Goal: Task Accomplishment & Management: Manage account settings

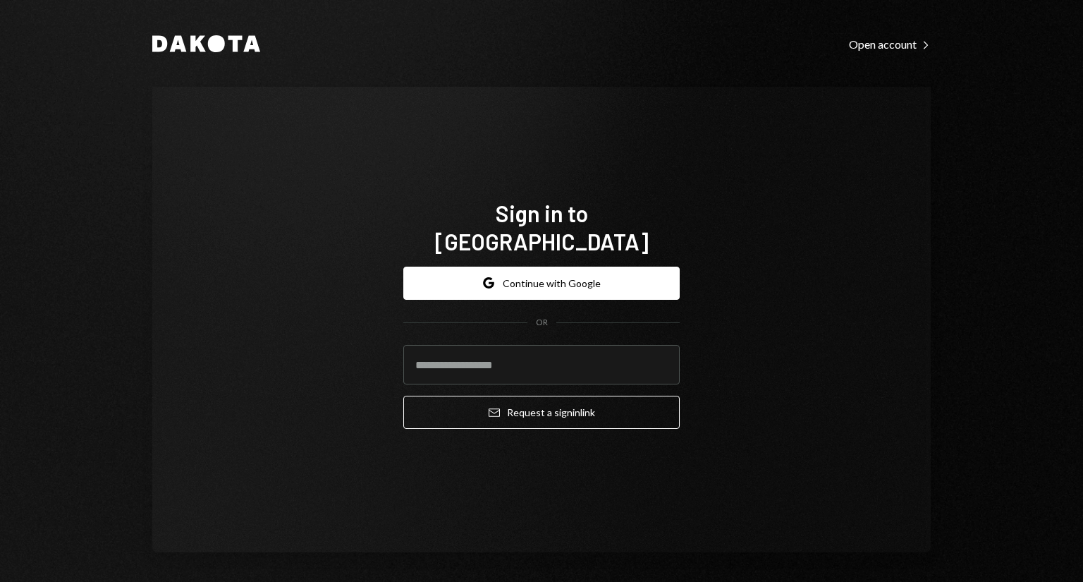
click at [953, 190] on div "Dakota Open account Right Caret Sign in to [GEOGRAPHIC_DATA] Google Continue wi…" at bounding box center [541, 293] width 846 height 586
click at [568, 277] on button "Google Continue with Google" at bounding box center [541, 283] width 276 height 33
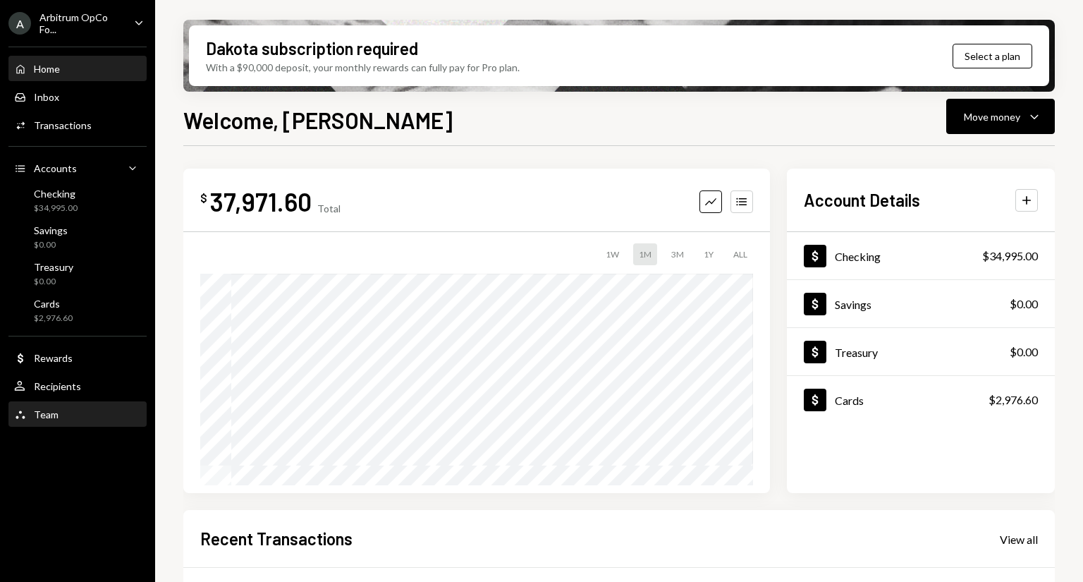
click at [58, 409] on div "Team Team" at bounding box center [77, 414] width 127 height 13
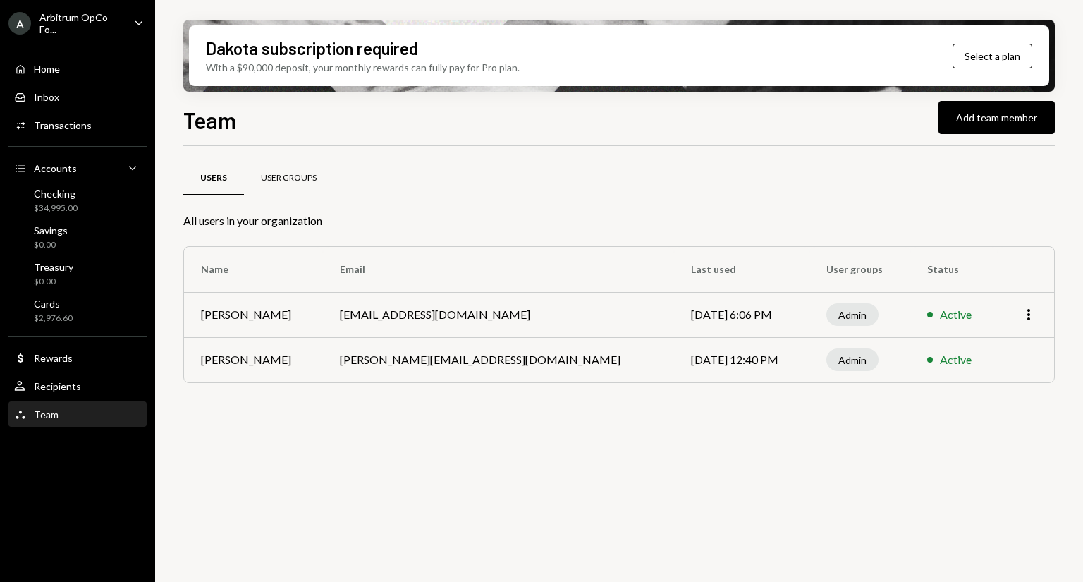
click at [293, 172] on div "User Groups" at bounding box center [289, 178] width 56 height 12
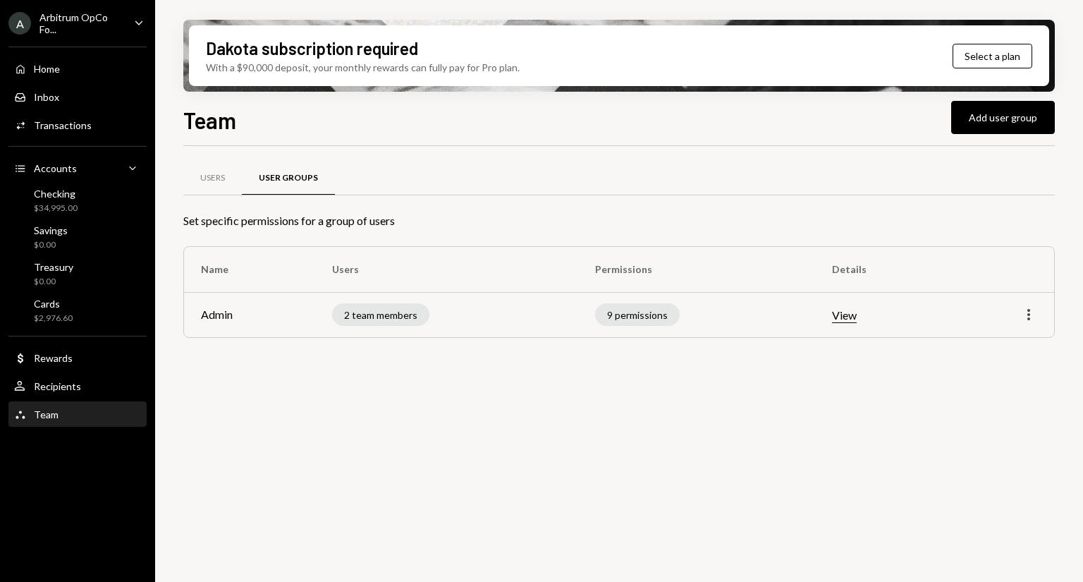
click at [1030, 317] on icon "More" at bounding box center [1028, 314] width 17 height 17
click at [1013, 202] on div "Users User Groups" at bounding box center [619, 186] width 872 height 52
click at [999, 115] on button "Add user group" at bounding box center [1003, 117] width 104 height 33
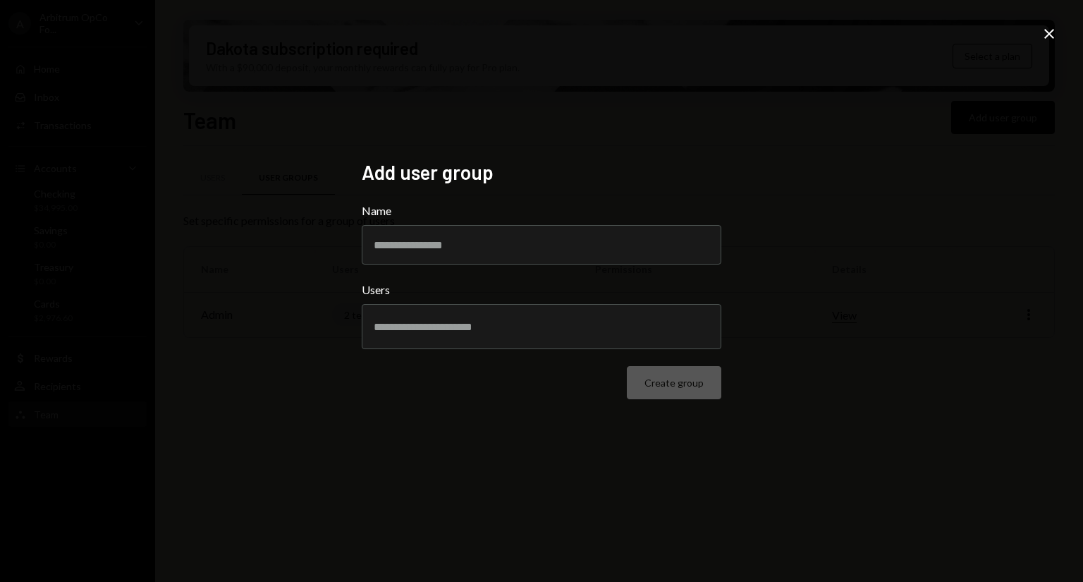
click at [603, 183] on h2 "Add user group" at bounding box center [542, 173] width 360 height 28
click at [523, 237] on input "Name" at bounding box center [542, 244] width 360 height 39
click at [1042, 28] on icon "Close" at bounding box center [1049, 33] width 17 height 17
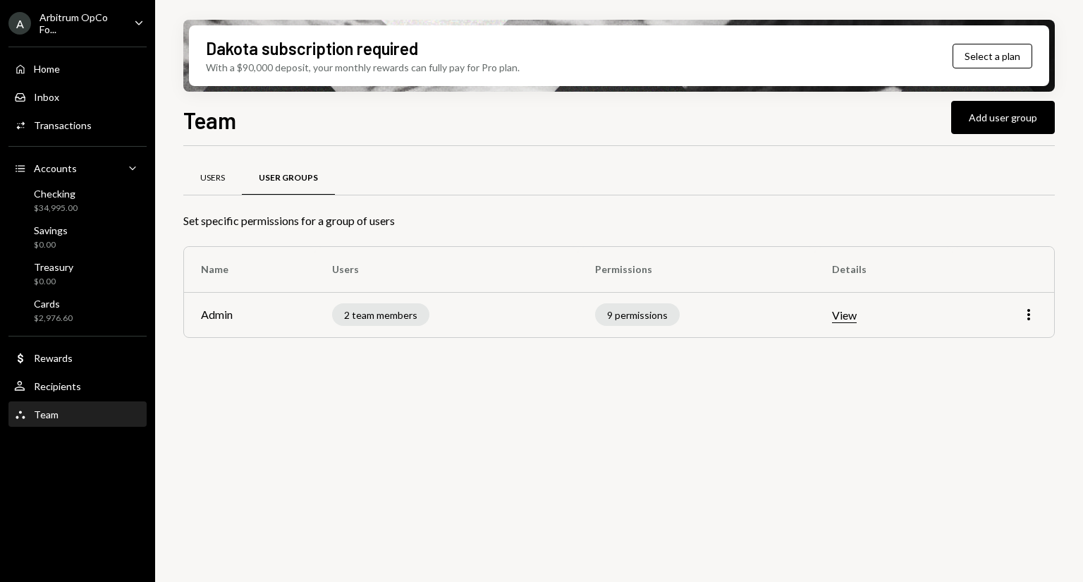
click at [216, 191] on div "Users" at bounding box center [212, 178] width 59 height 34
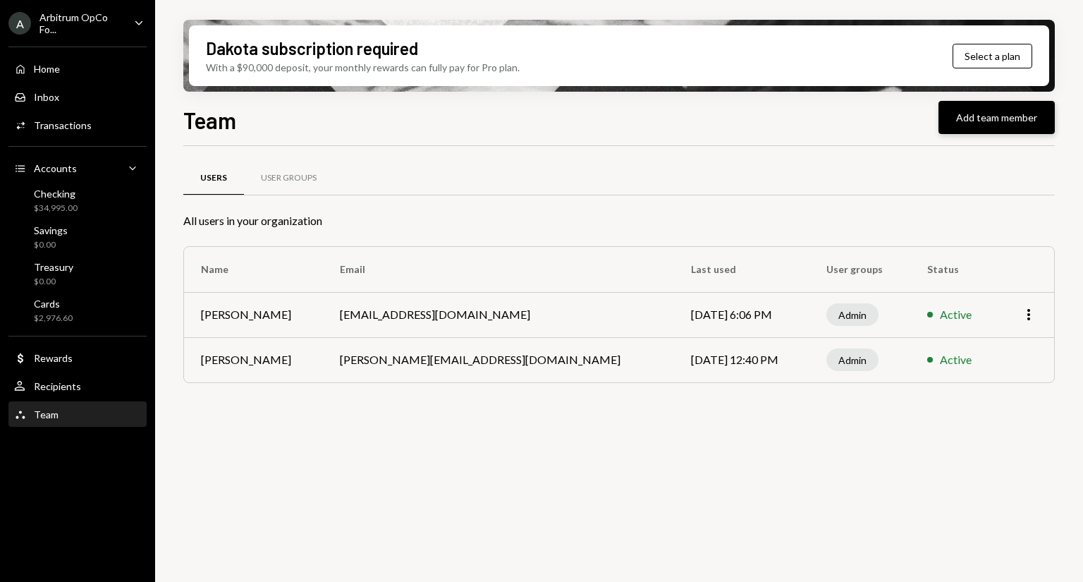
click at [999, 120] on button "Add team member" at bounding box center [997, 117] width 116 height 33
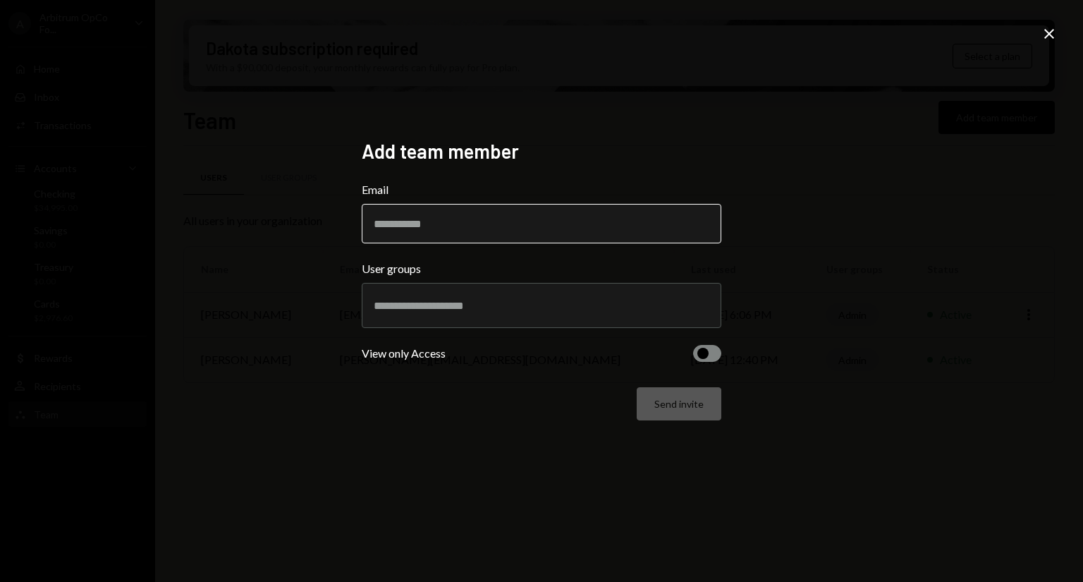
paste input "**********"
type input "**********"
click at [654, 138] on h2 "Add team member" at bounding box center [542, 152] width 360 height 28
click at [677, 399] on div "Send invite" at bounding box center [542, 403] width 360 height 33
click at [623, 321] on div at bounding box center [542, 305] width 336 height 35
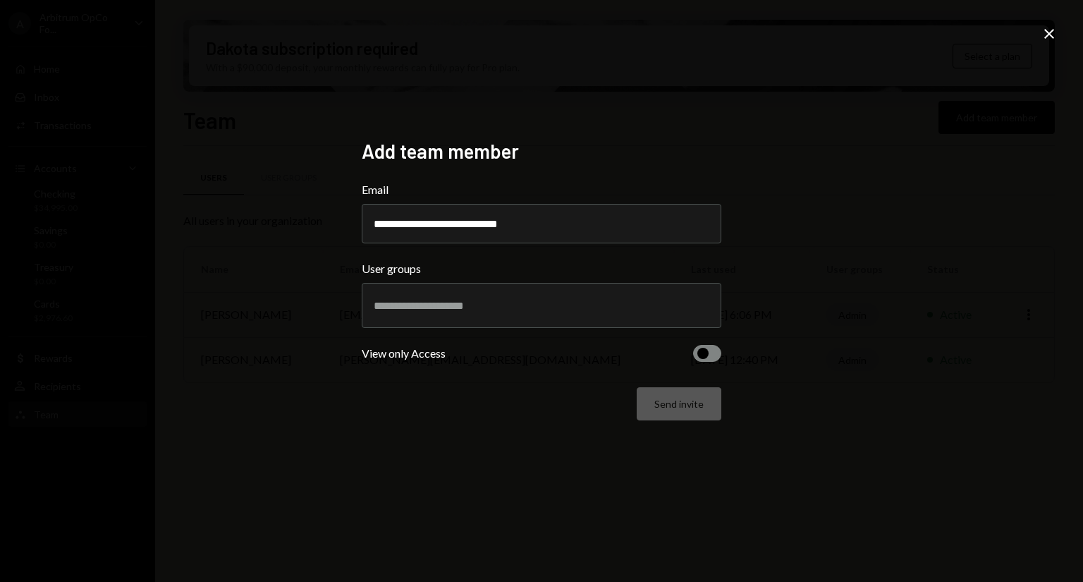
click at [1051, 34] on icon "Close" at bounding box center [1049, 33] width 17 height 17
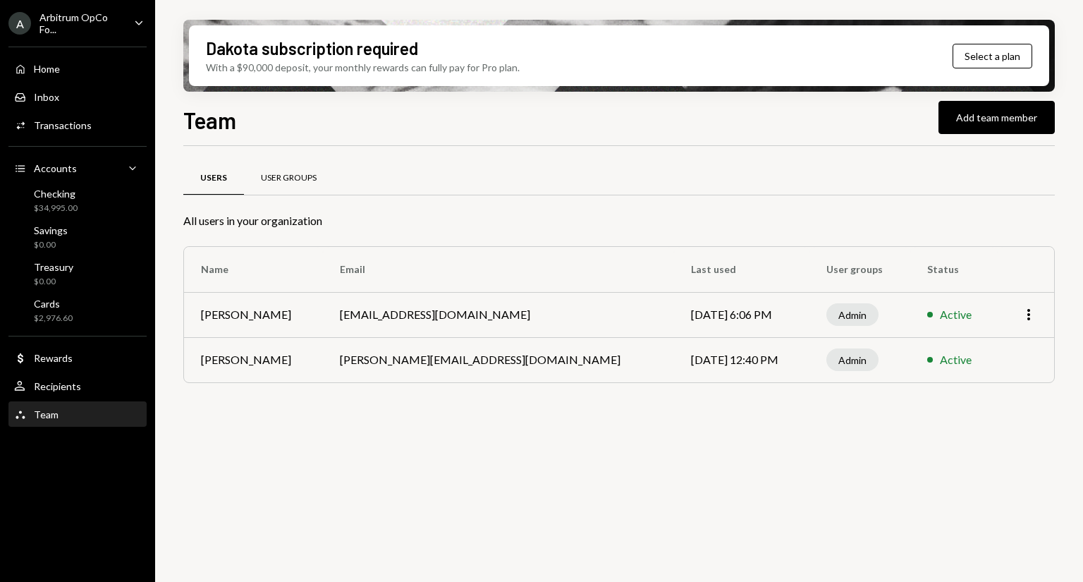
click at [276, 183] on div "User Groups" at bounding box center [289, 178] width 56 height 12
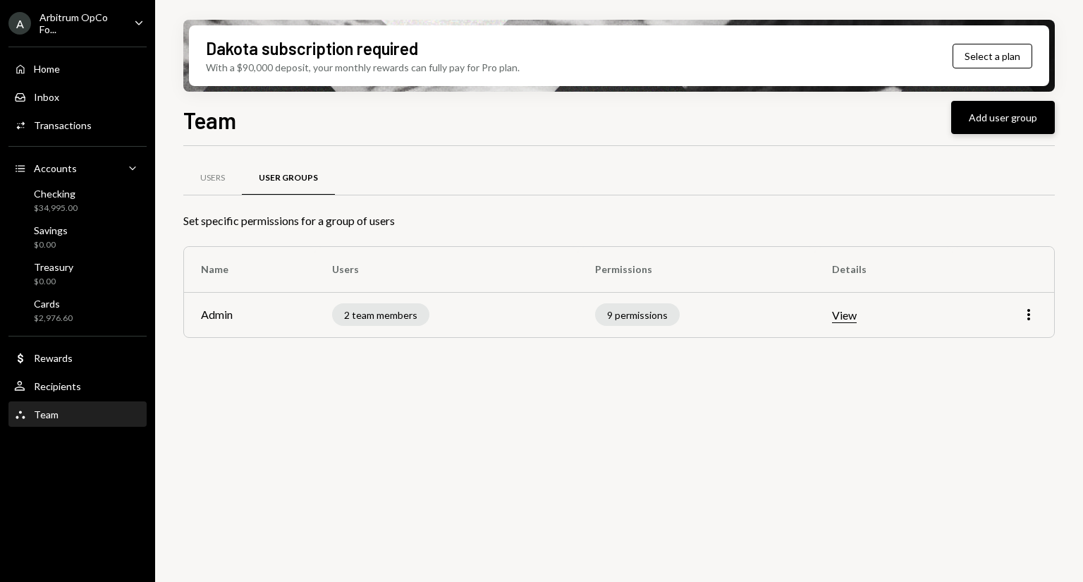
click at [1002, 119] on button "Add user group" at bounding box center [1003, 117] width 104 height 33
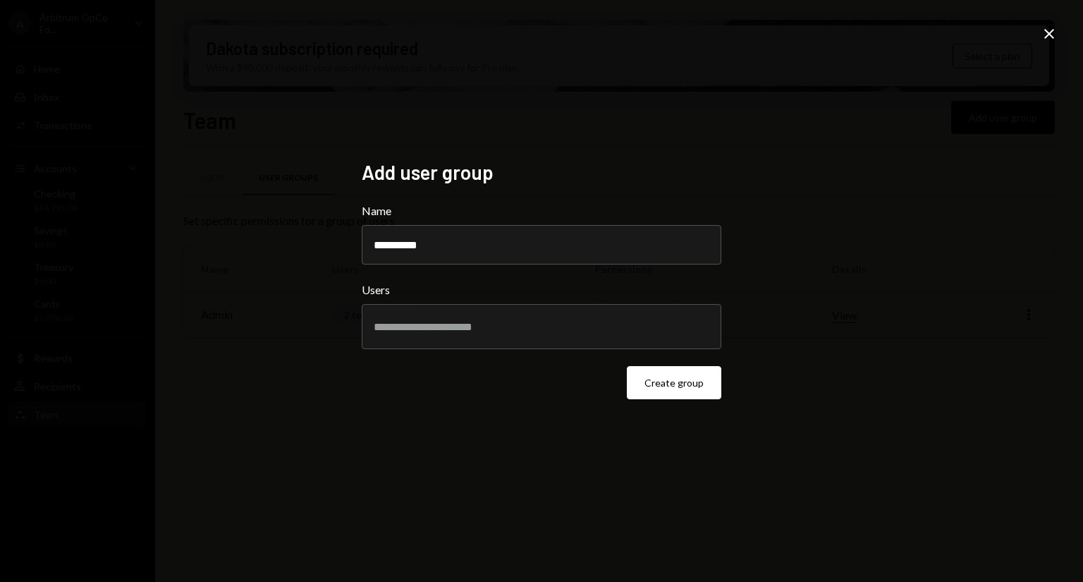
type input "**********"
click at [670, 88] on div "**********" at bounding box center [541, 291] width 1083 height 582
click at [668, 382] on button "Create group" at bounding box center [674, 382] width 94 height 33
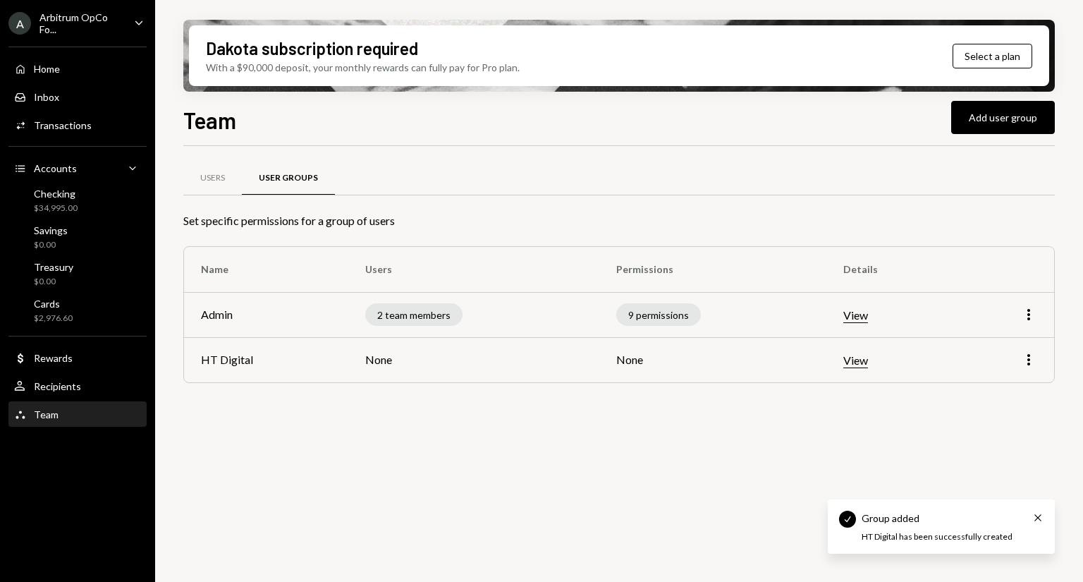
click at [855, 355] on button "View" at bounding box center [855, 360] width 25 height 15
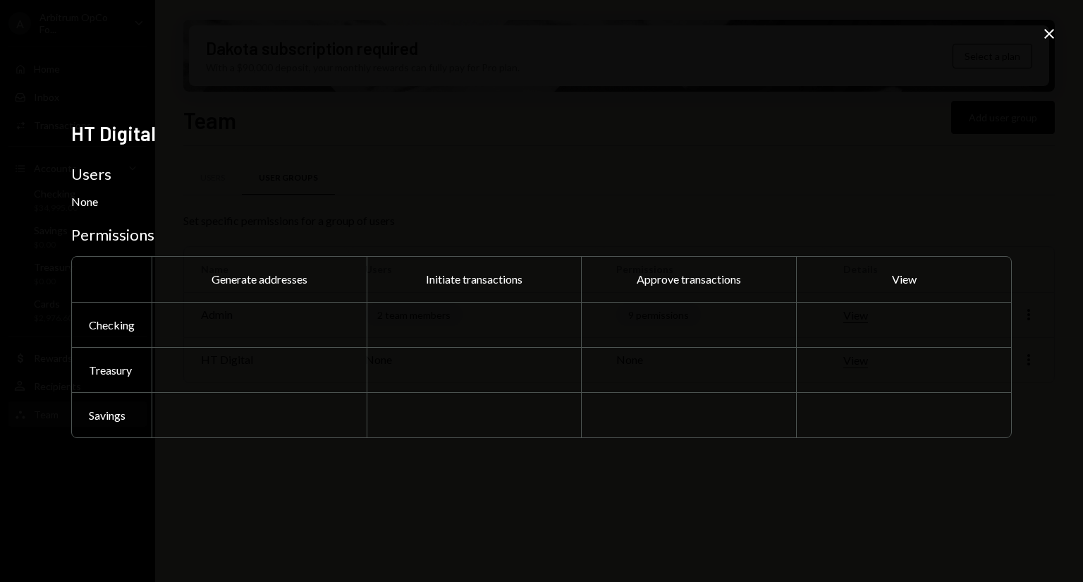
click at [1046, 36] on icon at bounding box center [1049, 34] width 10 height 10
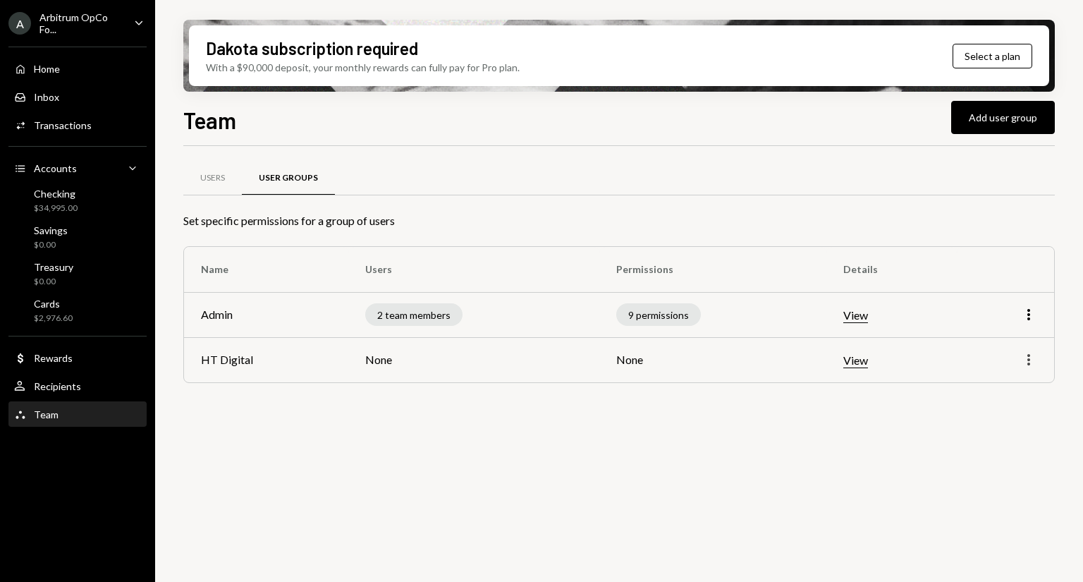
click at [1027, 355] on icon "More" at bounding box center [1028, 359] width 17 height 17
click at [991, 389] on div "Edit" at bounding box center [996, 389] width 71 height 25
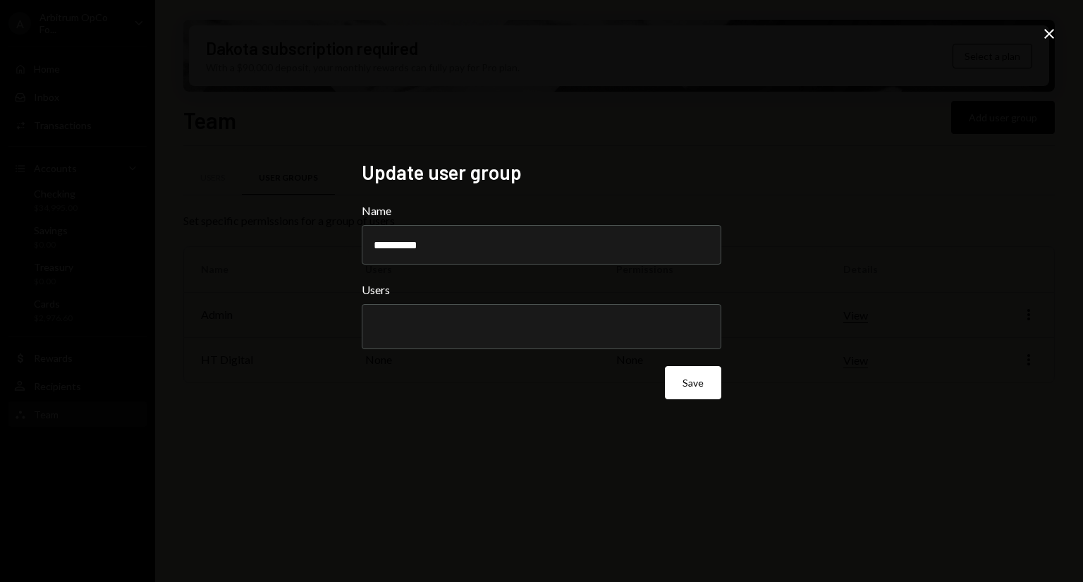
click at [1049, 44] on div "Close" at bounding box center [1049, 34] width 17 height 19
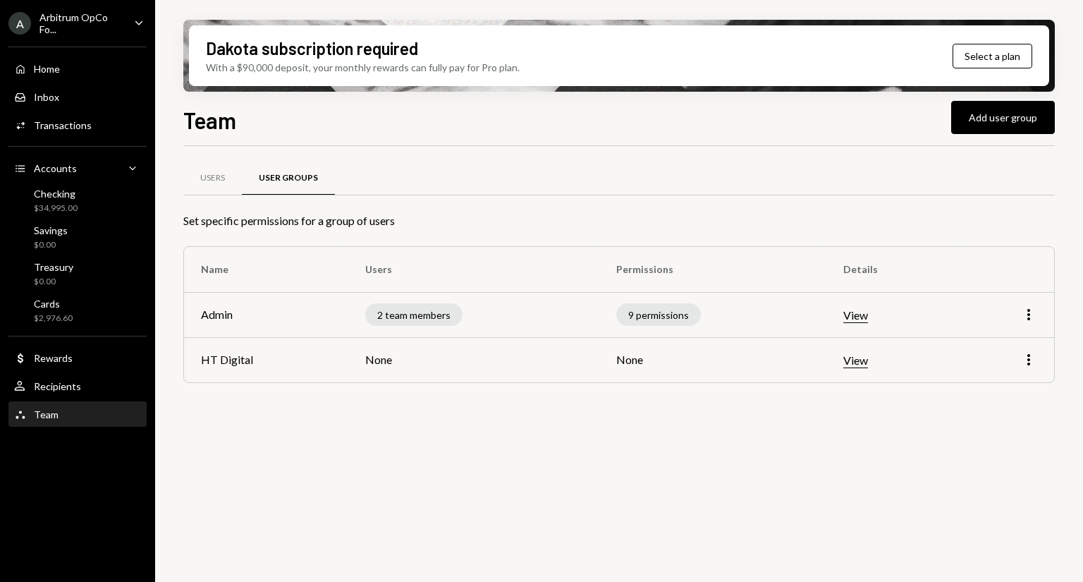
click at [625, 367] on td "None" at bounding box center [712, 359] width 226 height 45
click at [862, 357] on button "View" at bounding box center [855, 360] width 25 height 15
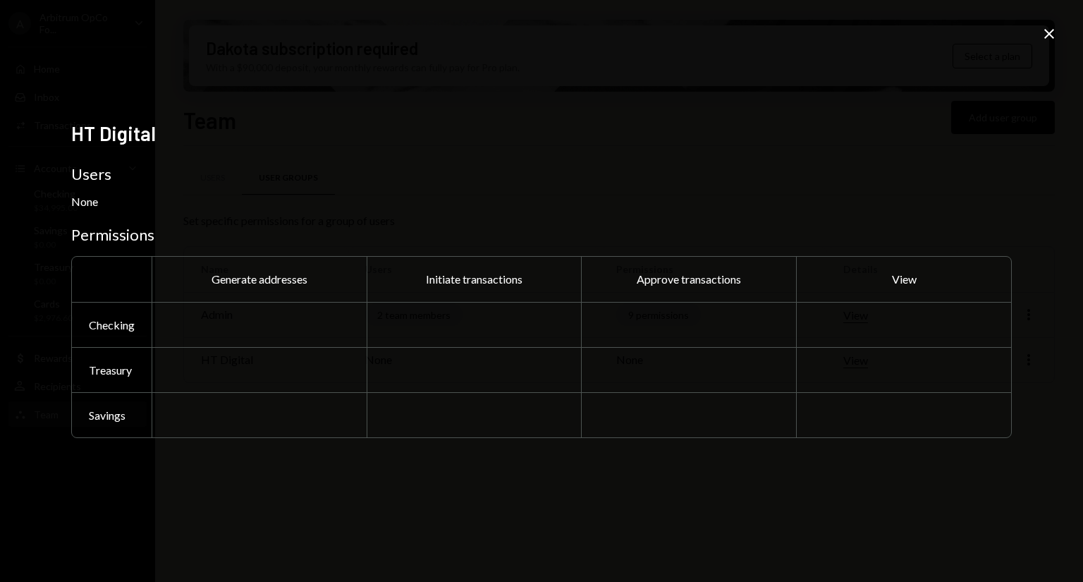
click at [1049, 27] on icon "Close" at bounding box center [1049, 33] width 17 height 17
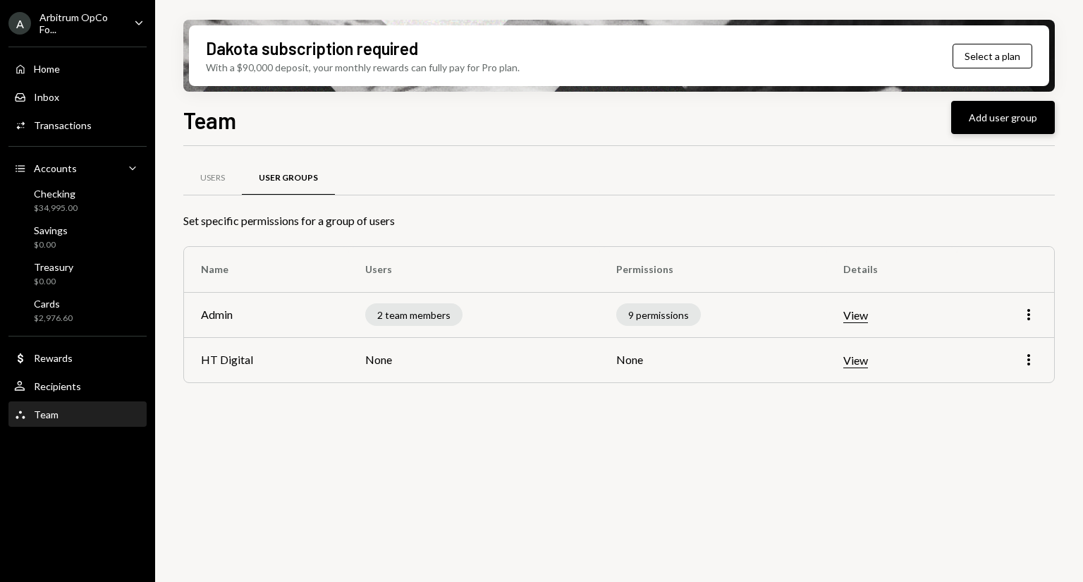
click at [993, 112] on button "Add user group" at bounding box center [1003, 117] width 104 height 33
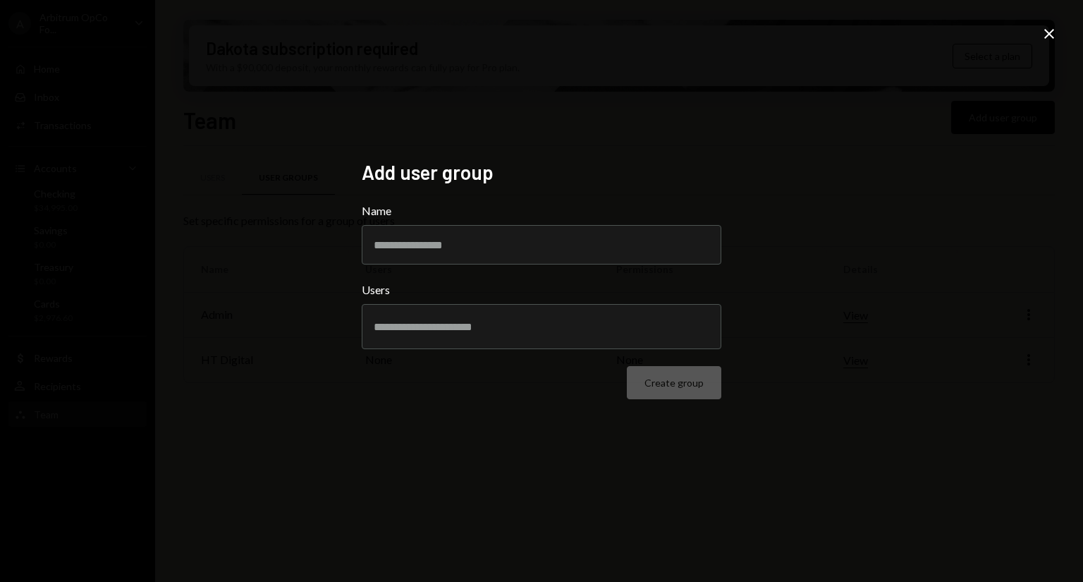
click at [1045, 32] on icon "Close" at bounding box center [1049, 33] width 17 height 17
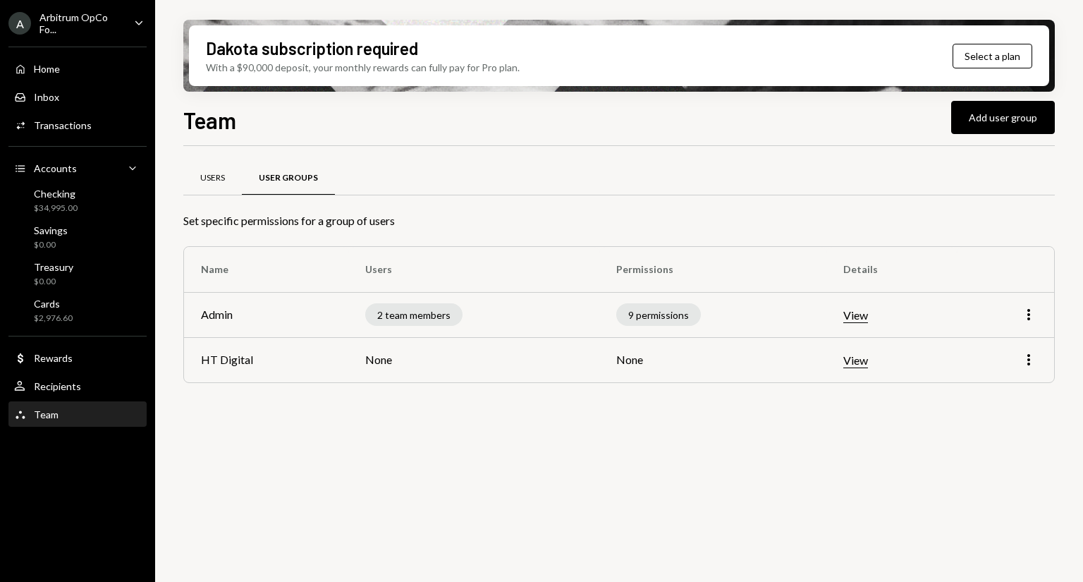
click at [212, 177] on div "Users" at bounding box center [212, 178] width 25 height 12
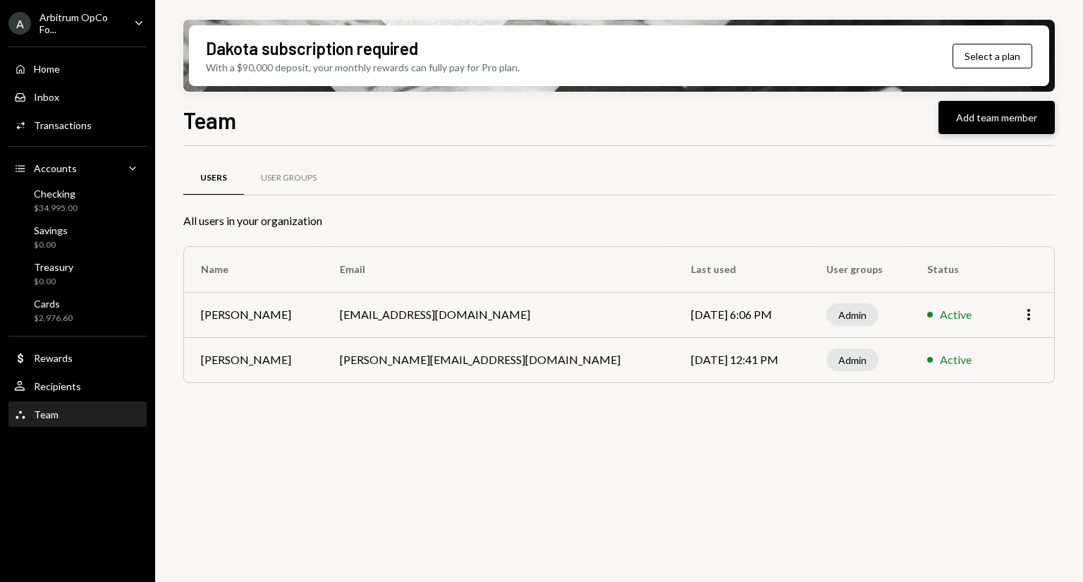
click at [967, 119] on button "Add team member" at bounding box center [997, 117] width 116 height 33
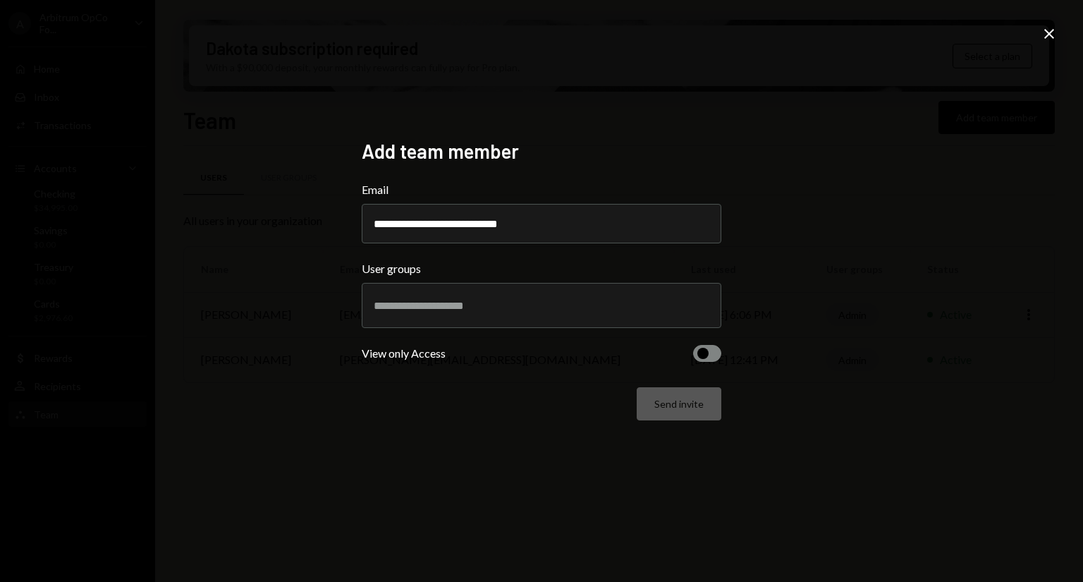
type input "**********"
click at [625, 128] on div "**********" at bounding box center [541, 291] width 393 height 338
click at [478, 298] on div at bounding box center [542, 305] width 336 height 35
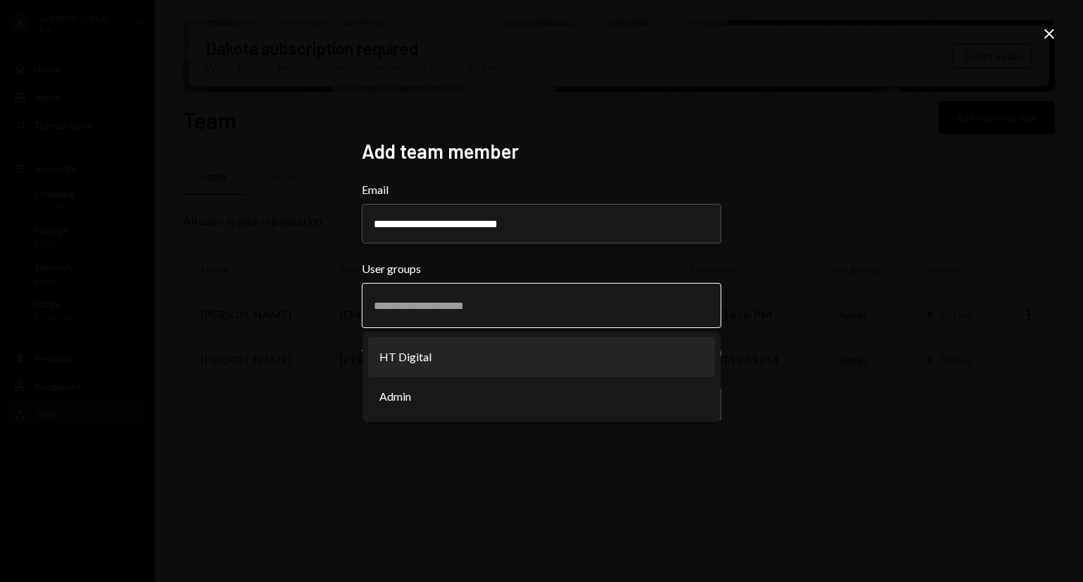
click at [448, 348] on li "HT Digital" at bounding box center [541, 356] width 347 height 39
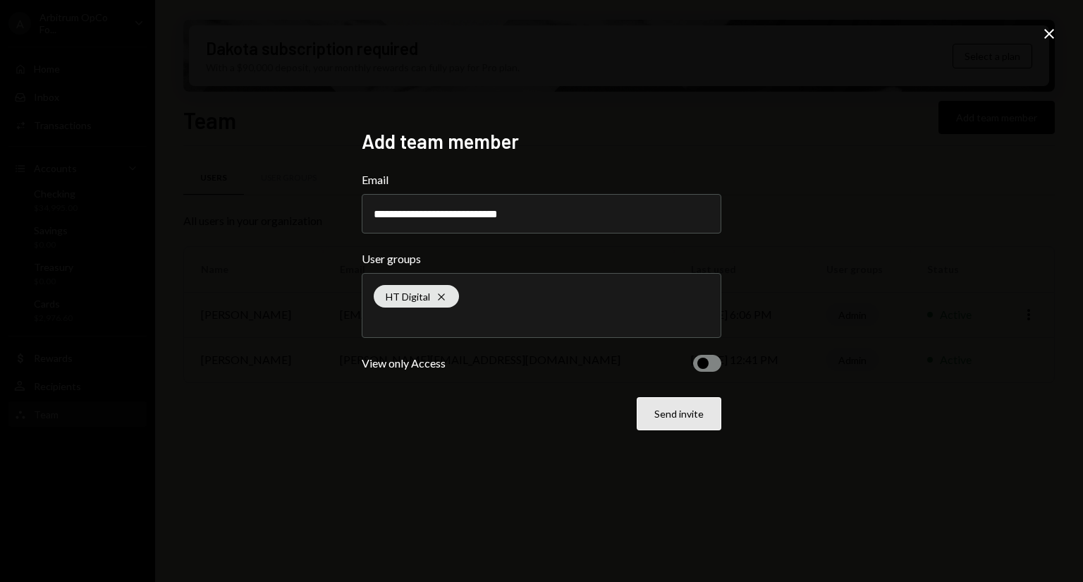
click at [685, 419] on button "Send invite" at bounding box center [679, 413] width 85 height 33
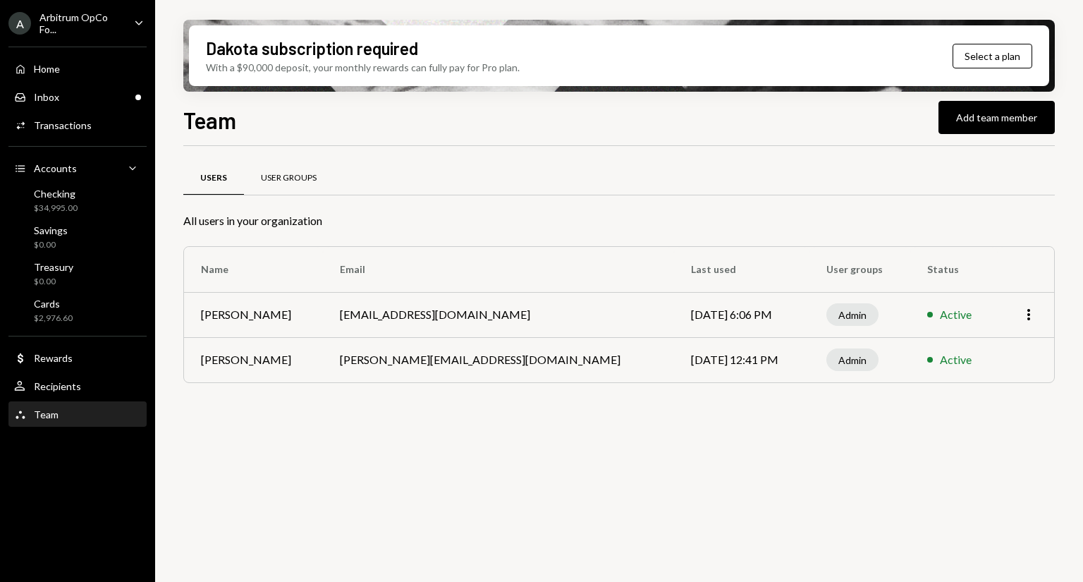
click at [306, 178] on div "User Groups" at bounding box center [289, 178] width 56 height 12
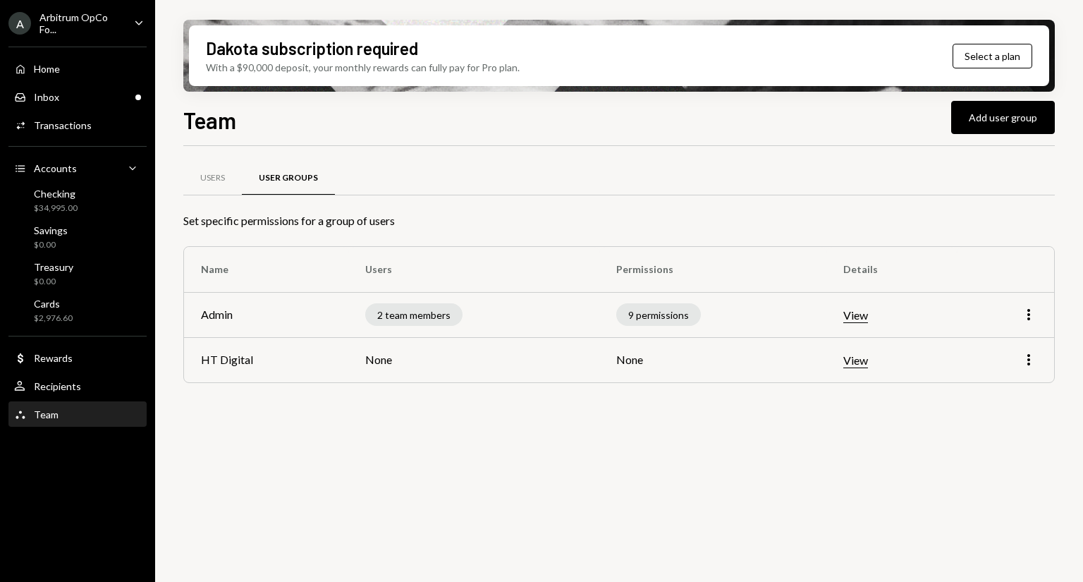
click at [643, 362] on td "None" at bounding box center [712, 359] width 226 height 45
click at [860, 365] on button "View" at bounding box center [855, 360] width 25 height 15
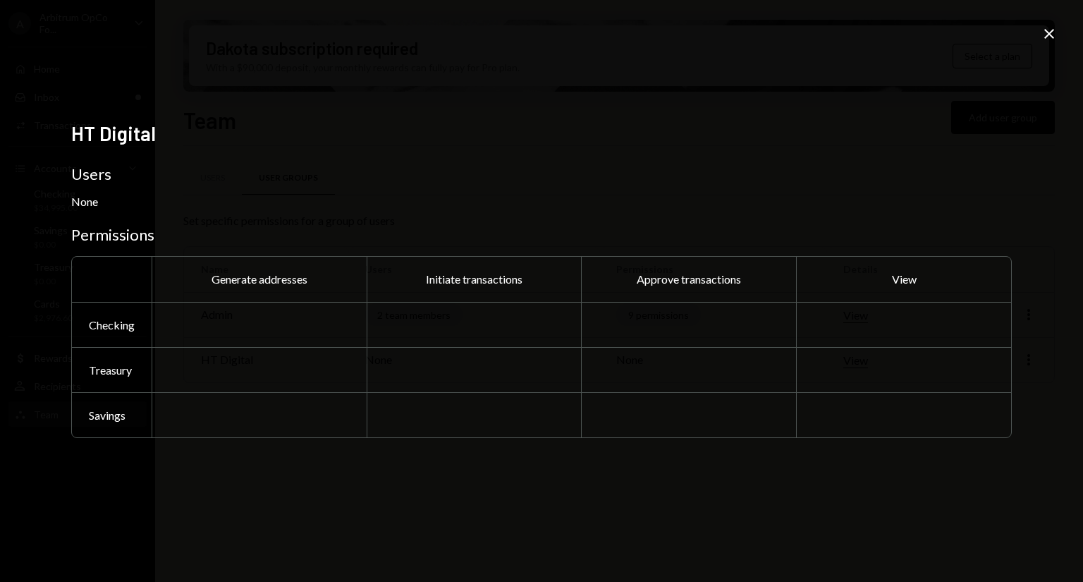
click at [1041, 36] on icon "Close" at bounding box center [1049, 33] width 17 height 17
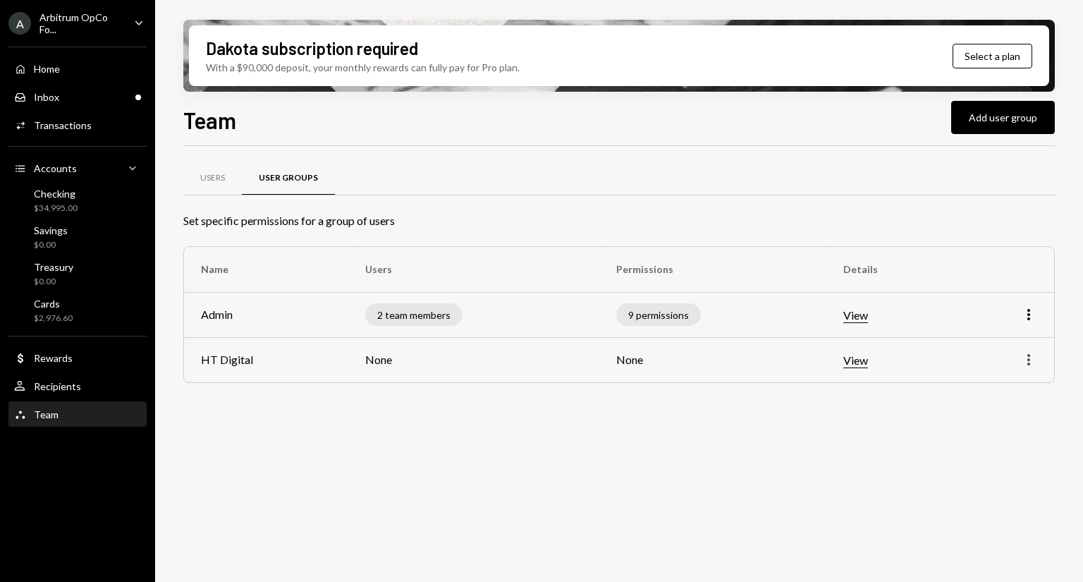
click at [1025, 355] on icon "More" at bounding box center [1028, 359] width 17 height 17
click at [934, 213] on div "Set specific permissions for a group of users" at bounding box center [619, 220] width 872 height 17
click at [216, 178] on div "Users" at bounding box center [212, 178] width 25 height 12
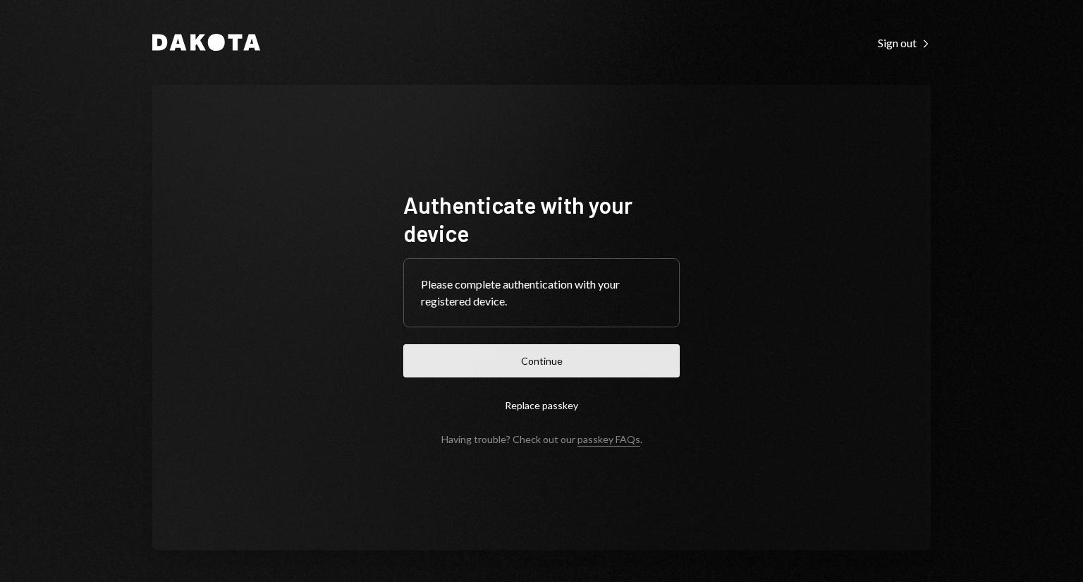
click at [594, 370] on button "Continue" at bounding box center [541, 360] width 276 height 33
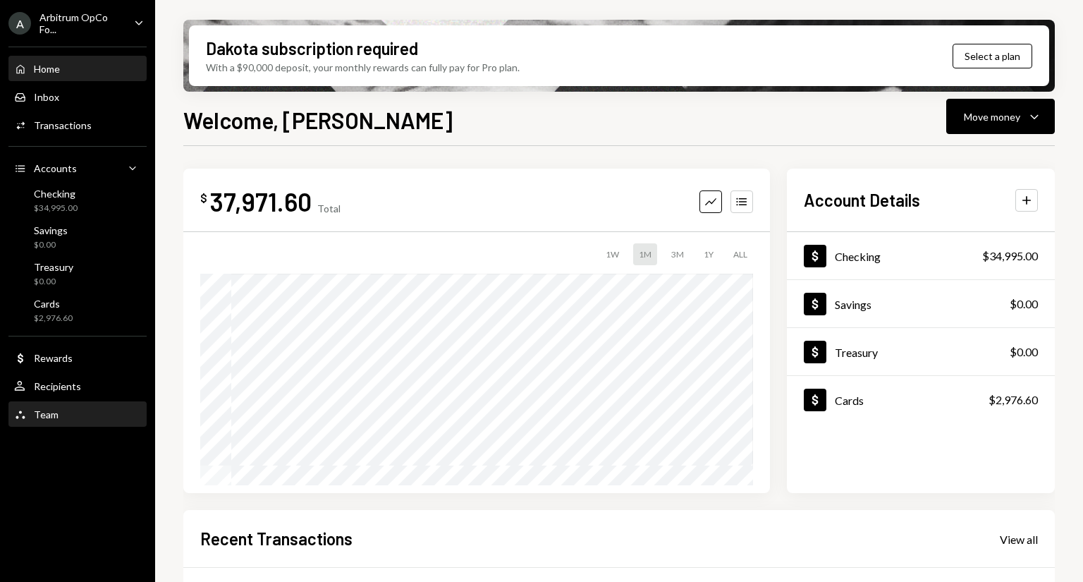
click at [48, 405] on div "Team Team" at bounding box center [77, 415] width 127 height 24
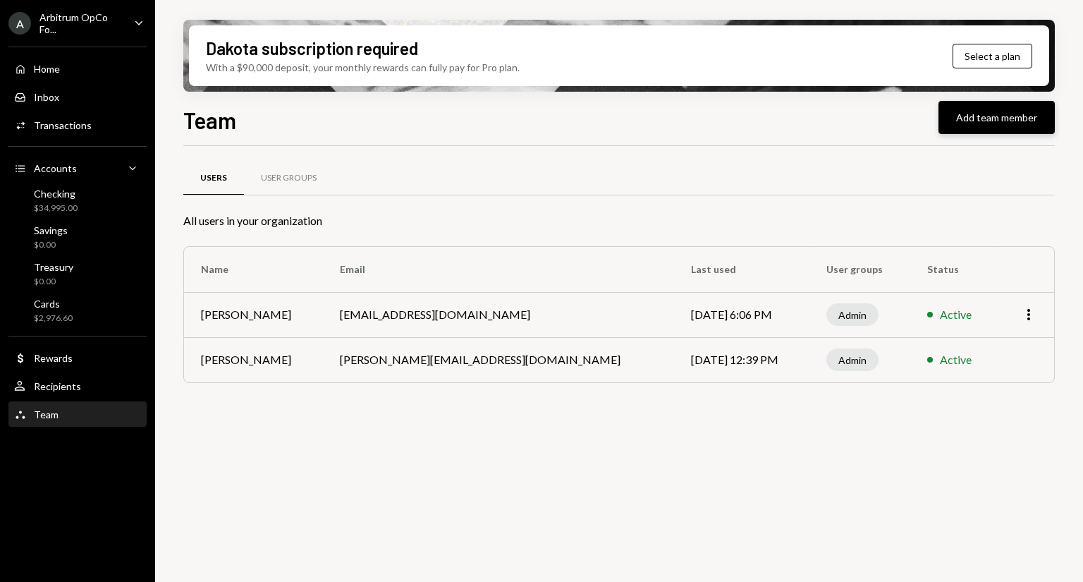
click at [982, 106] on button "Add team member" at bounding box center [997, 117] width 116 height 33
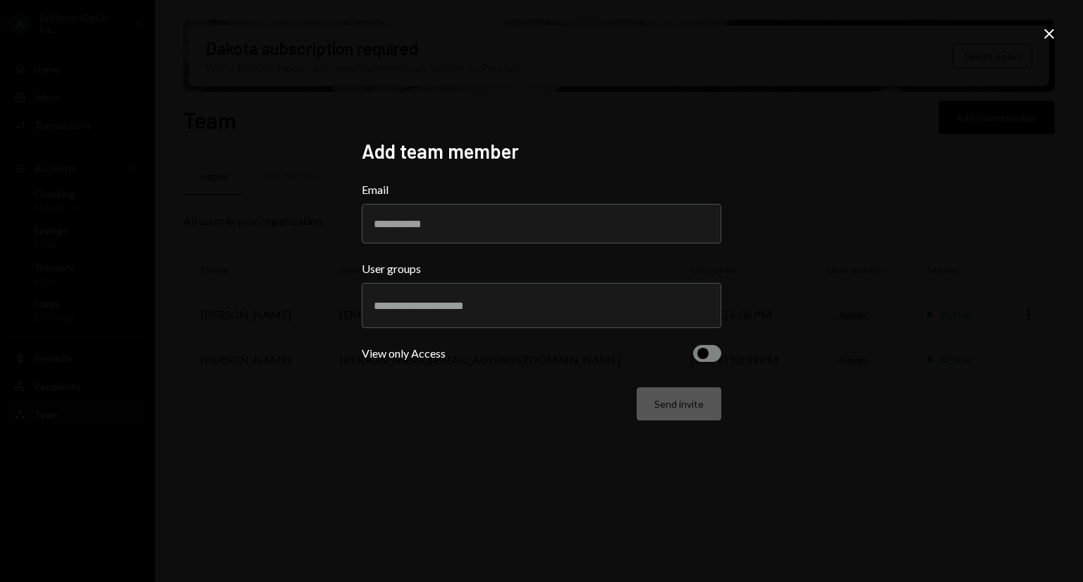
click at [696, 146] on h2 "Add team member" at bounding box center [542, 152] width 360 height 28
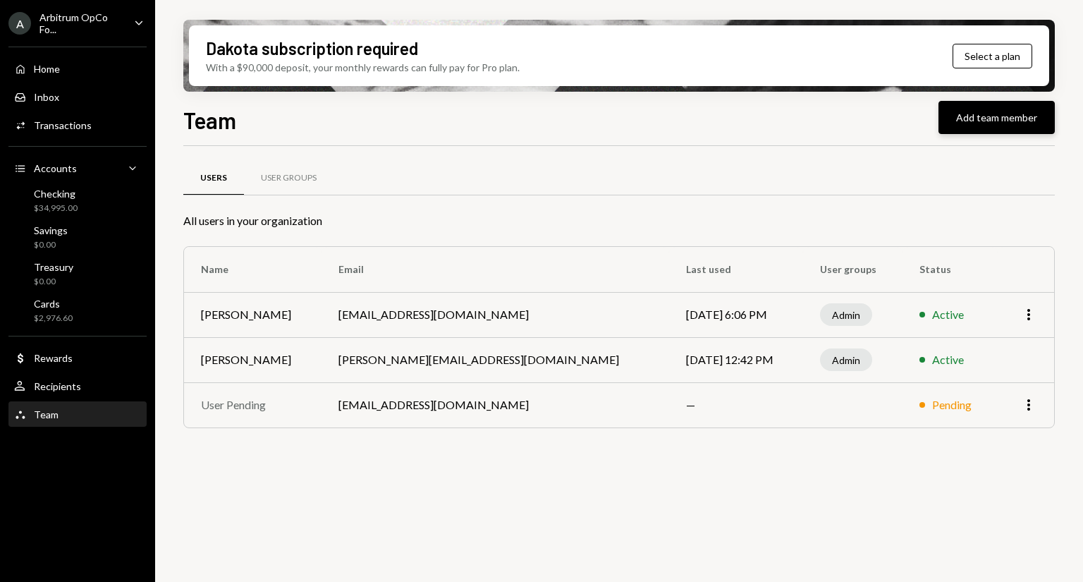
click at [987, 123] on button "Add team member" at bounding box center [997, 117] width 116 height 33
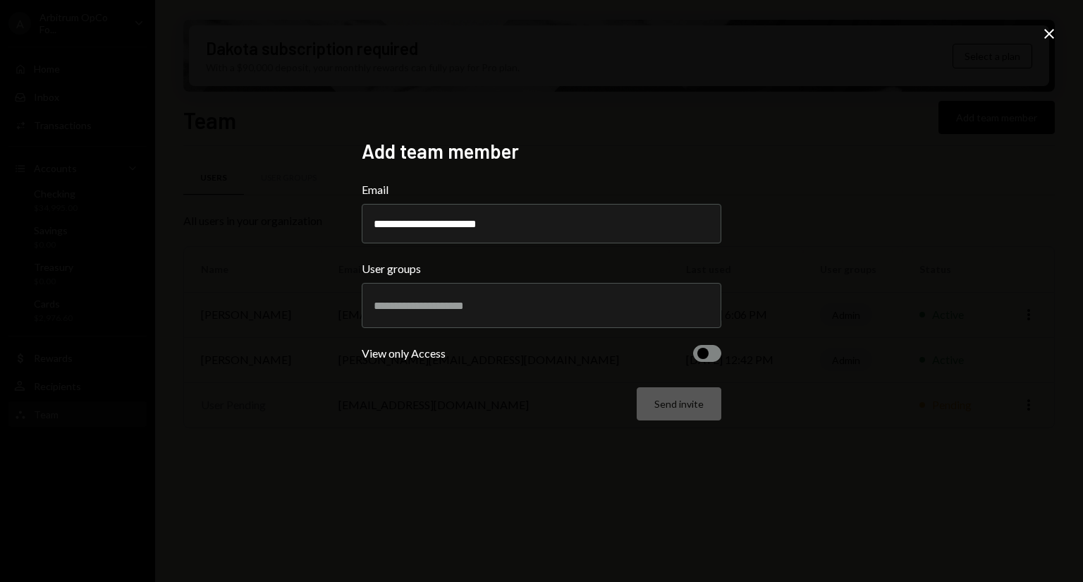
type input "**********"
click at [674, 305] on input "text" at bounding box center [542, 305] width 336 height 13
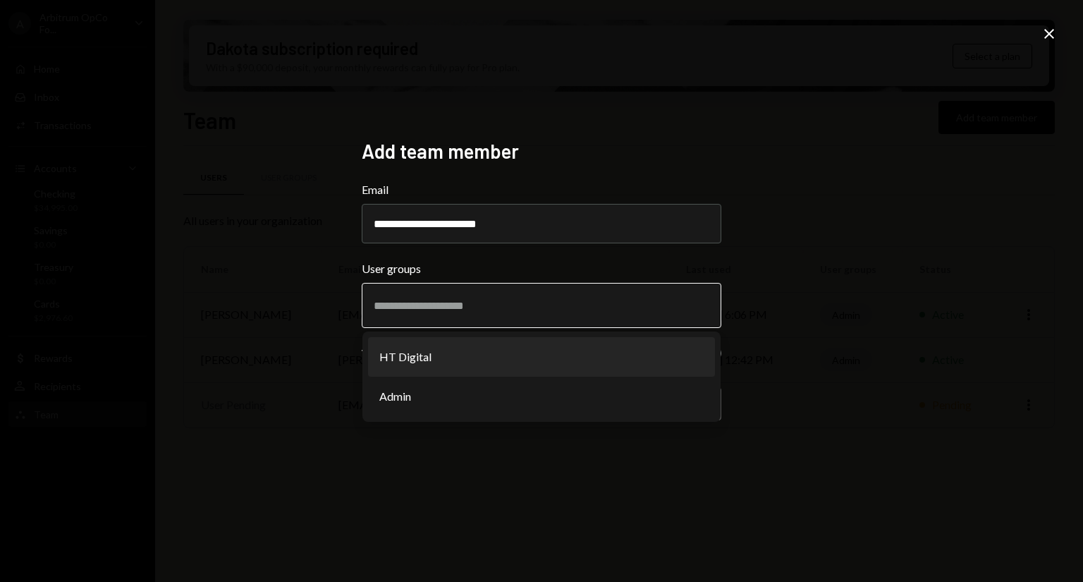
click at [438, 353] on li "HT Digital" at bounding box center [541, 356] width 347 height 39
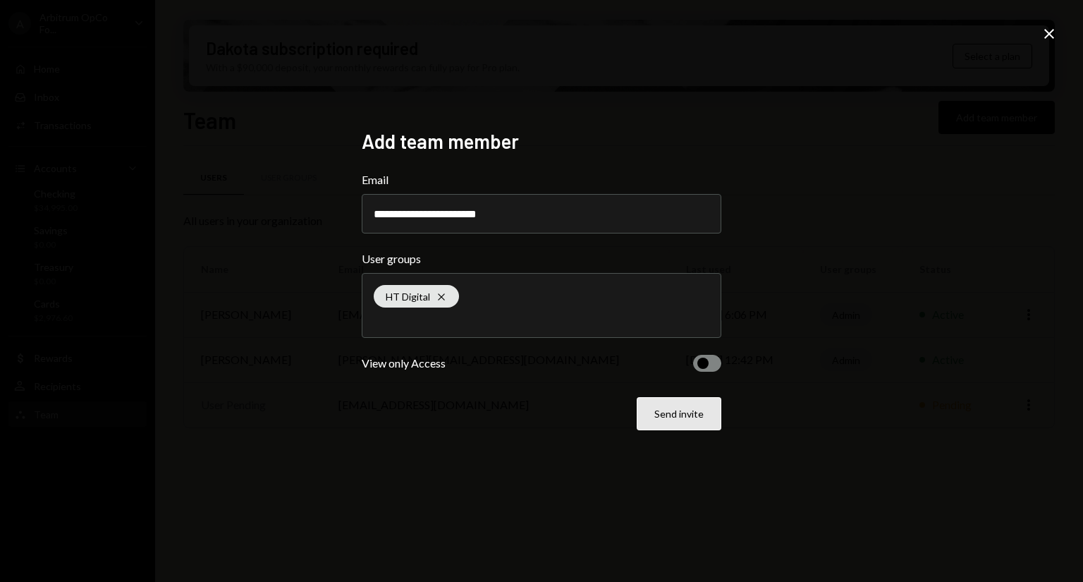
click at [673, 413] on button "Send invite" at bounding box center [679, 413] width 85 height 33
